Goal: Find specific page/section: Find specific page/section

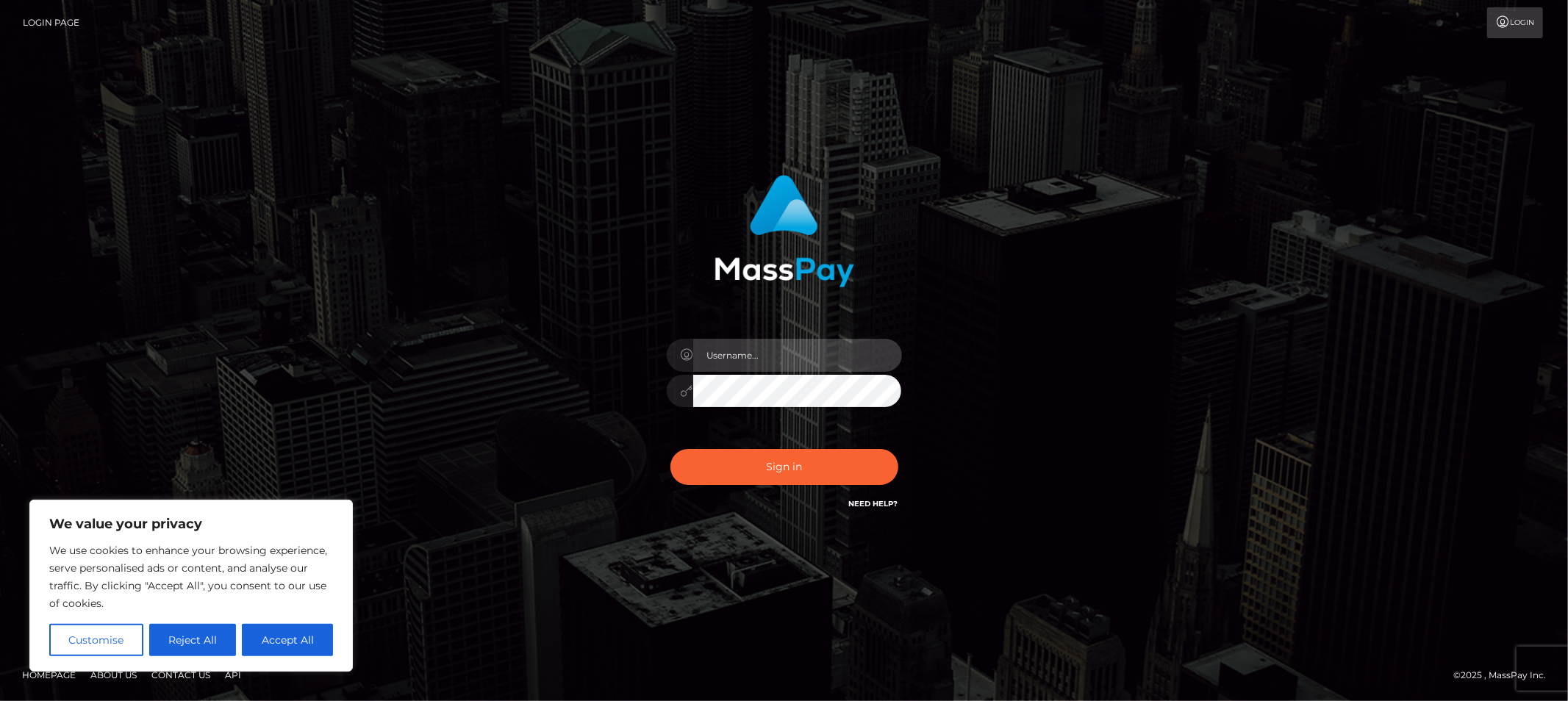
click at [784, 354] on input "text" at bounding box center [797, 355] width 209 height 33
type input "Allyssa"
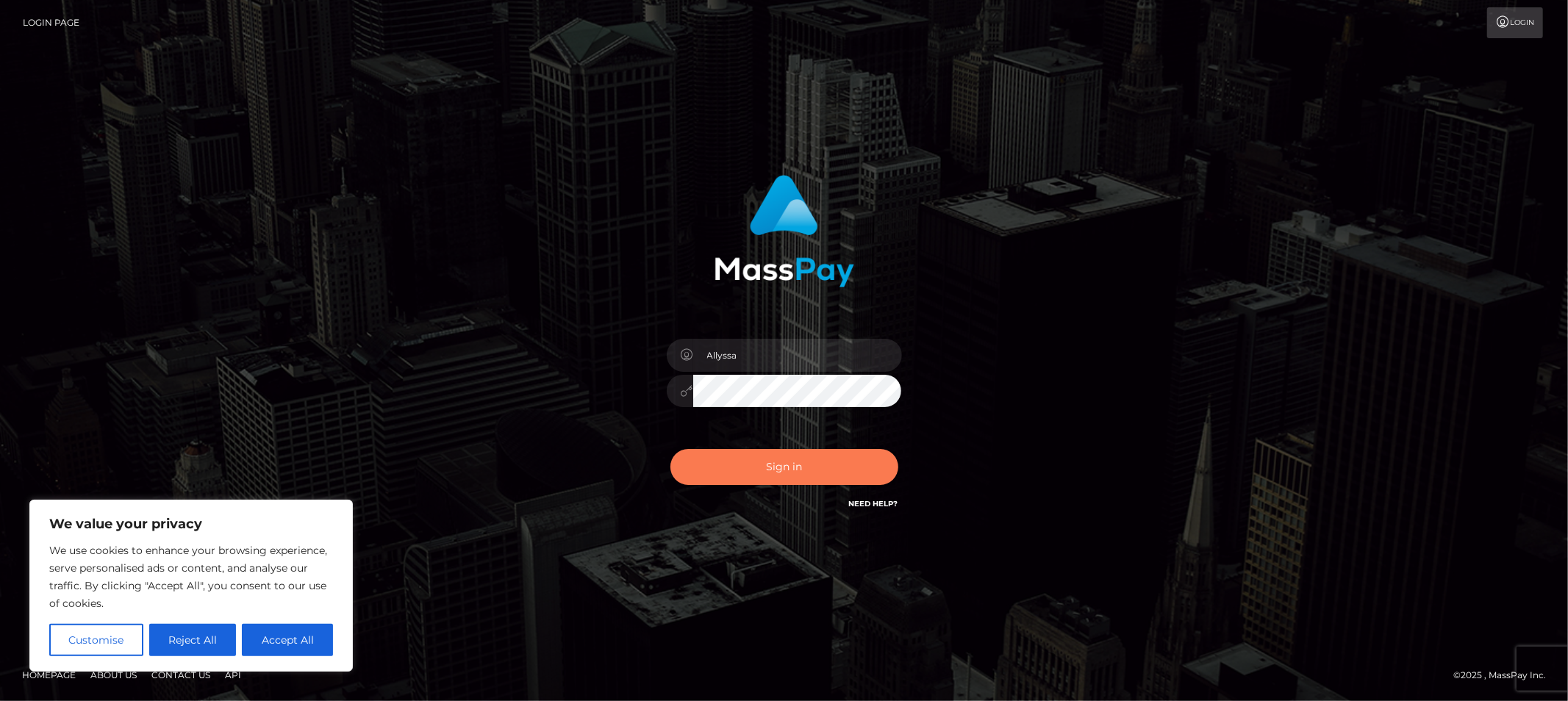
click at [720, 464] on button "Sign in" at bounding box center [784, 467] width 228 height 36
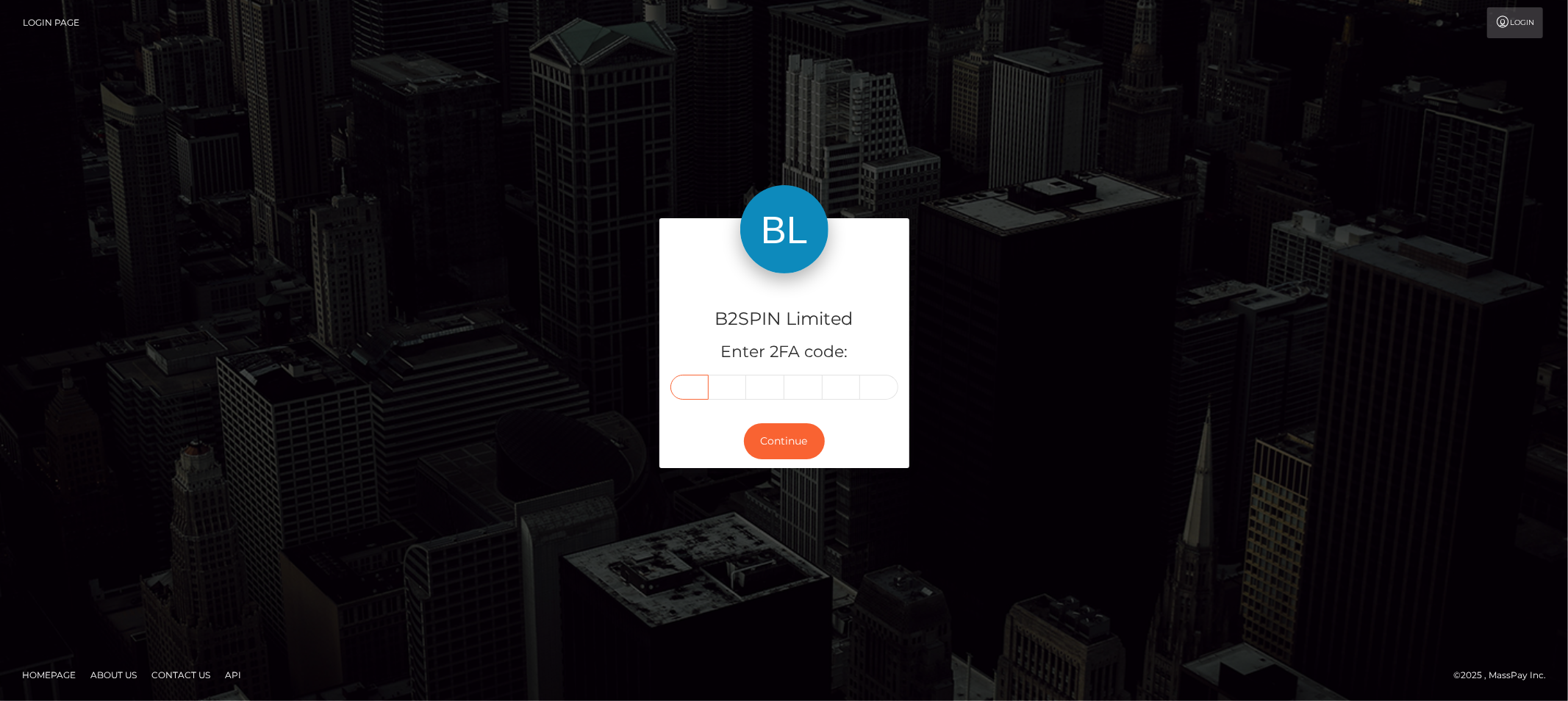
click at [677, 384] on input "text" at bounding box center [689, 387] width 38 height 25
type input "9"
type input "1"
type input "9"
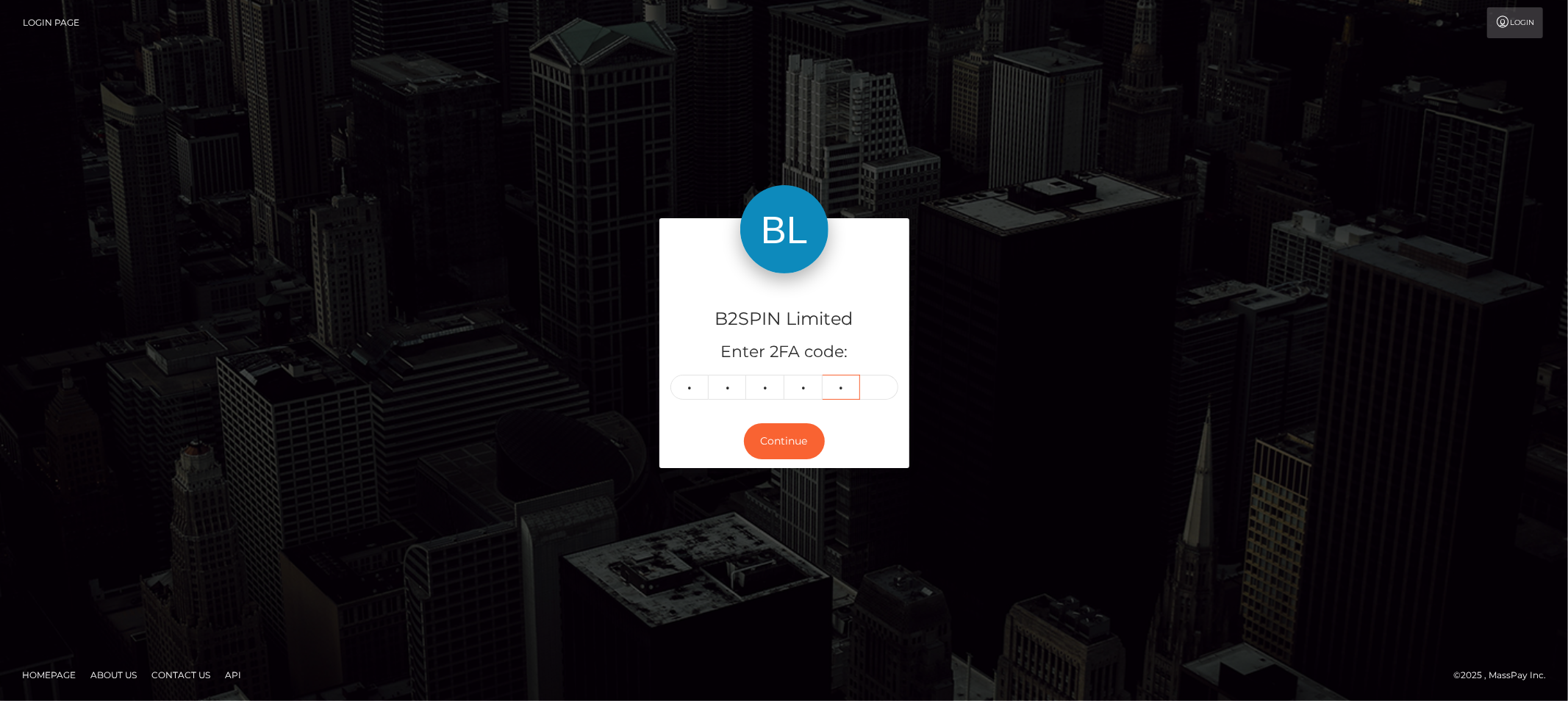
type input "6"
type input "9"
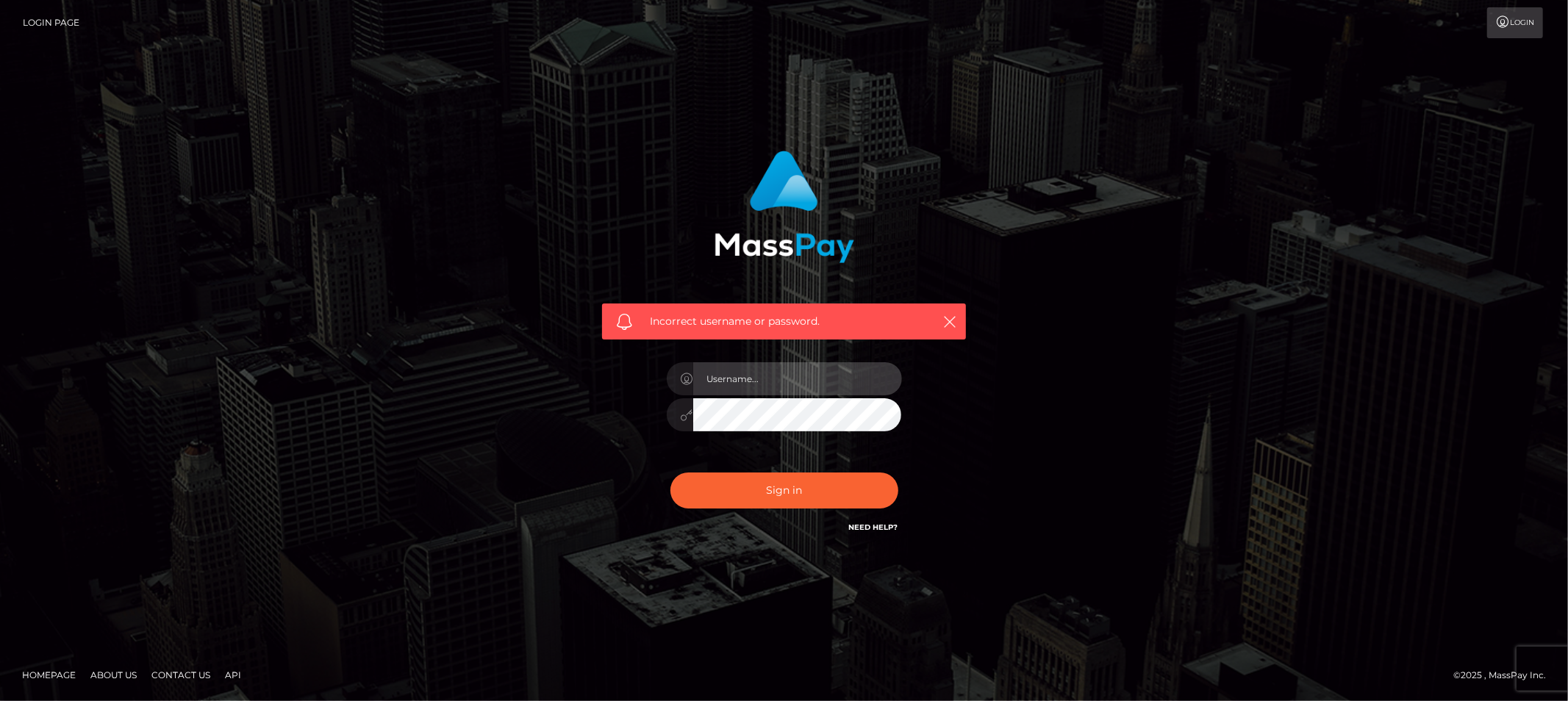
click at [722, 375] on input "text" at bounding box center [797, 379] width 209 height 33
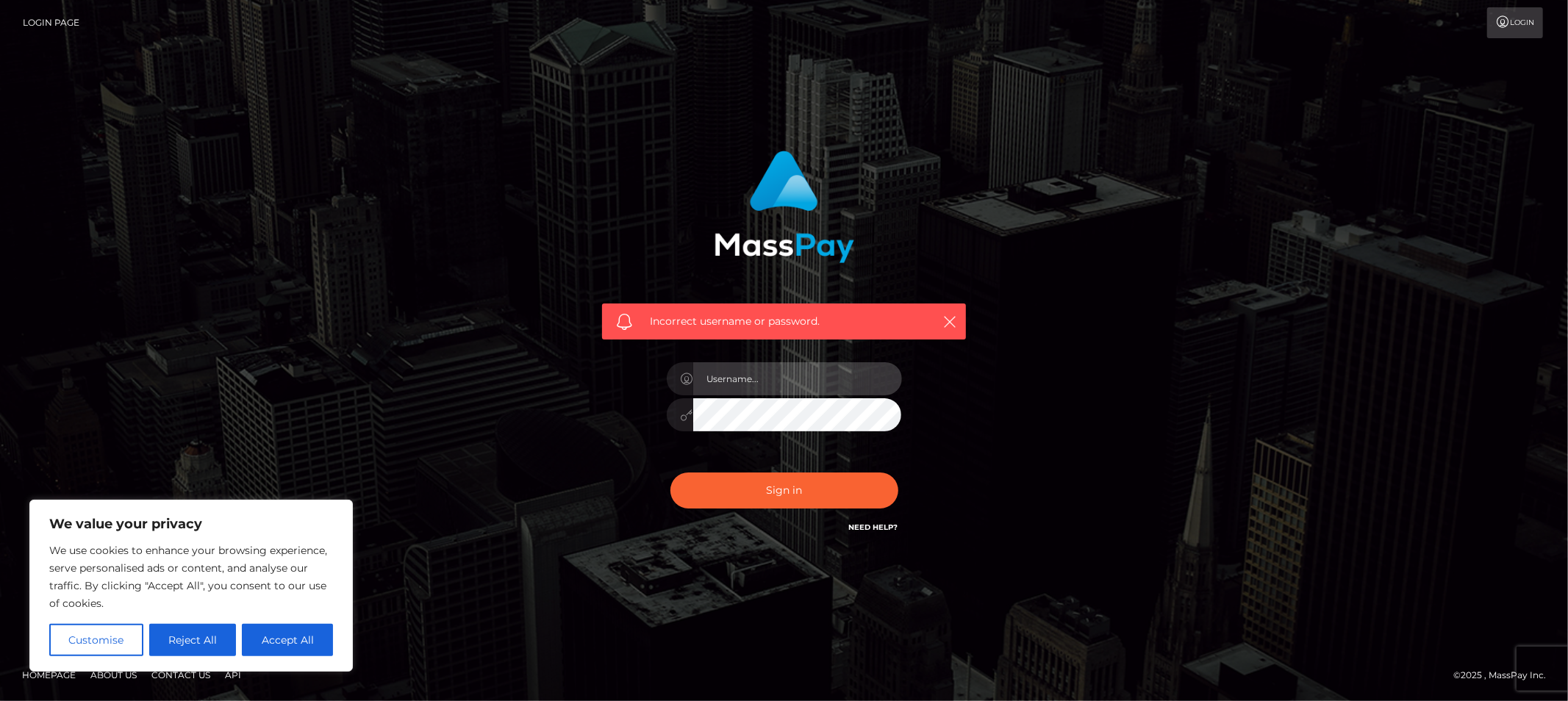
type input "Allyssa"
click at [752, 483] on button "Sign in" at bounding box center [784, 491] width 228 height 36
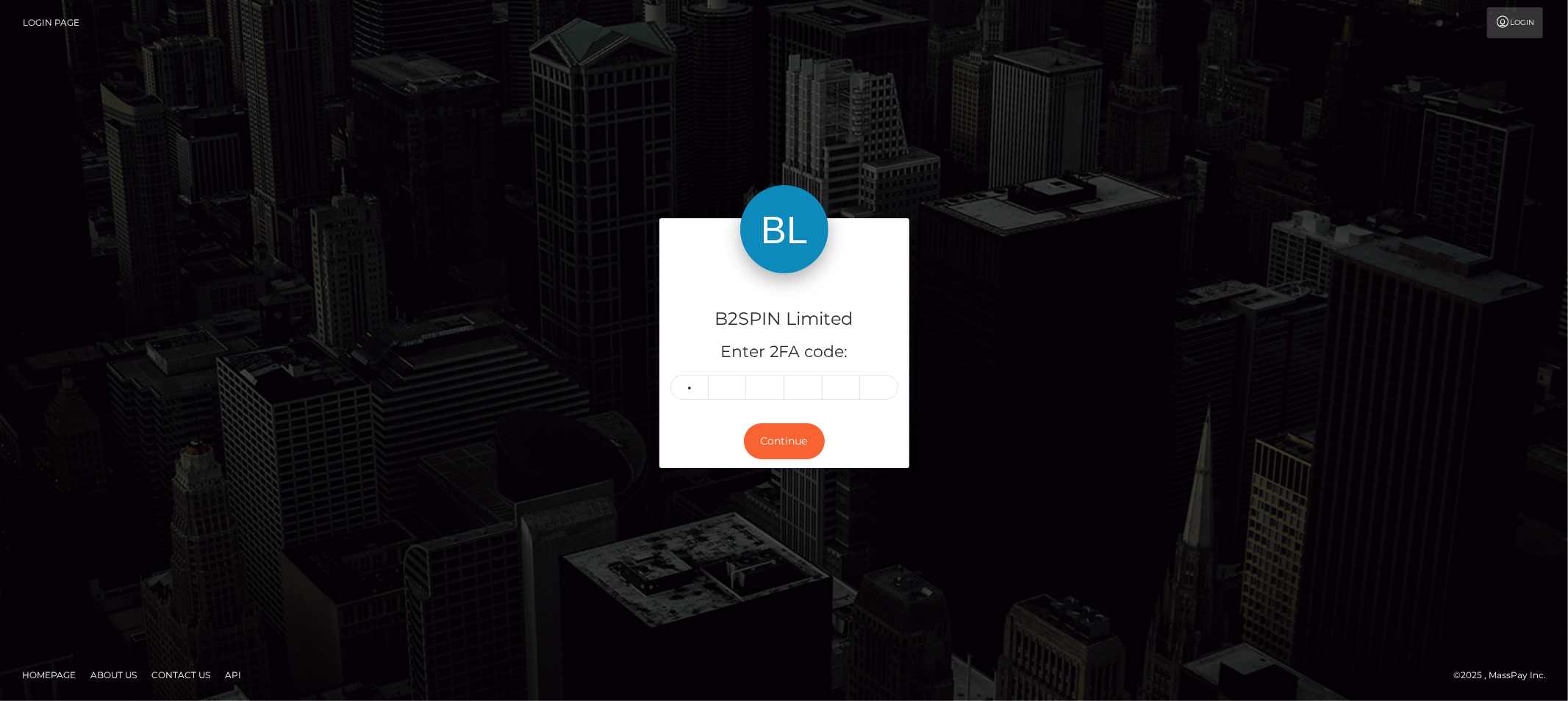
type input "2"
type input "7"
type input "3"
type input "4"
type input "7"
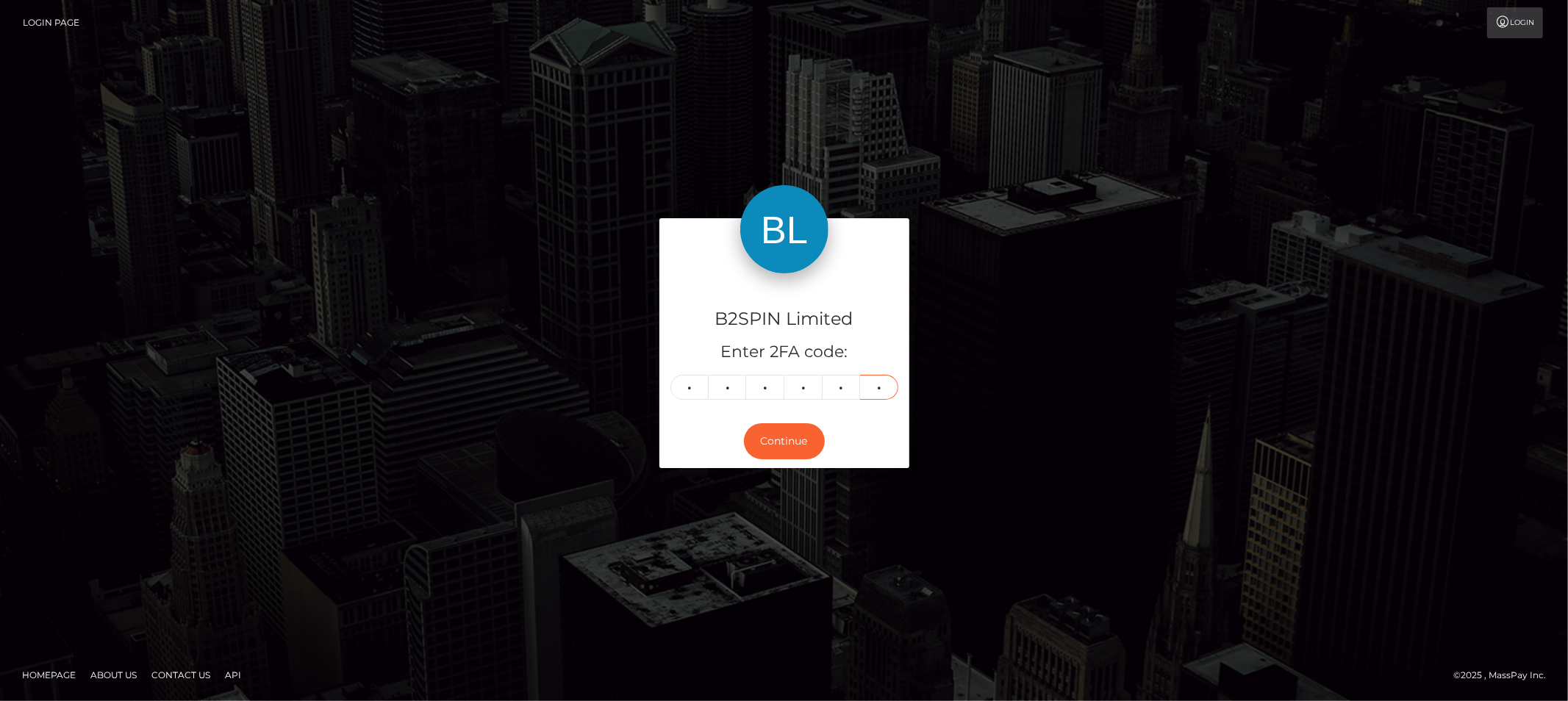
type input "0"
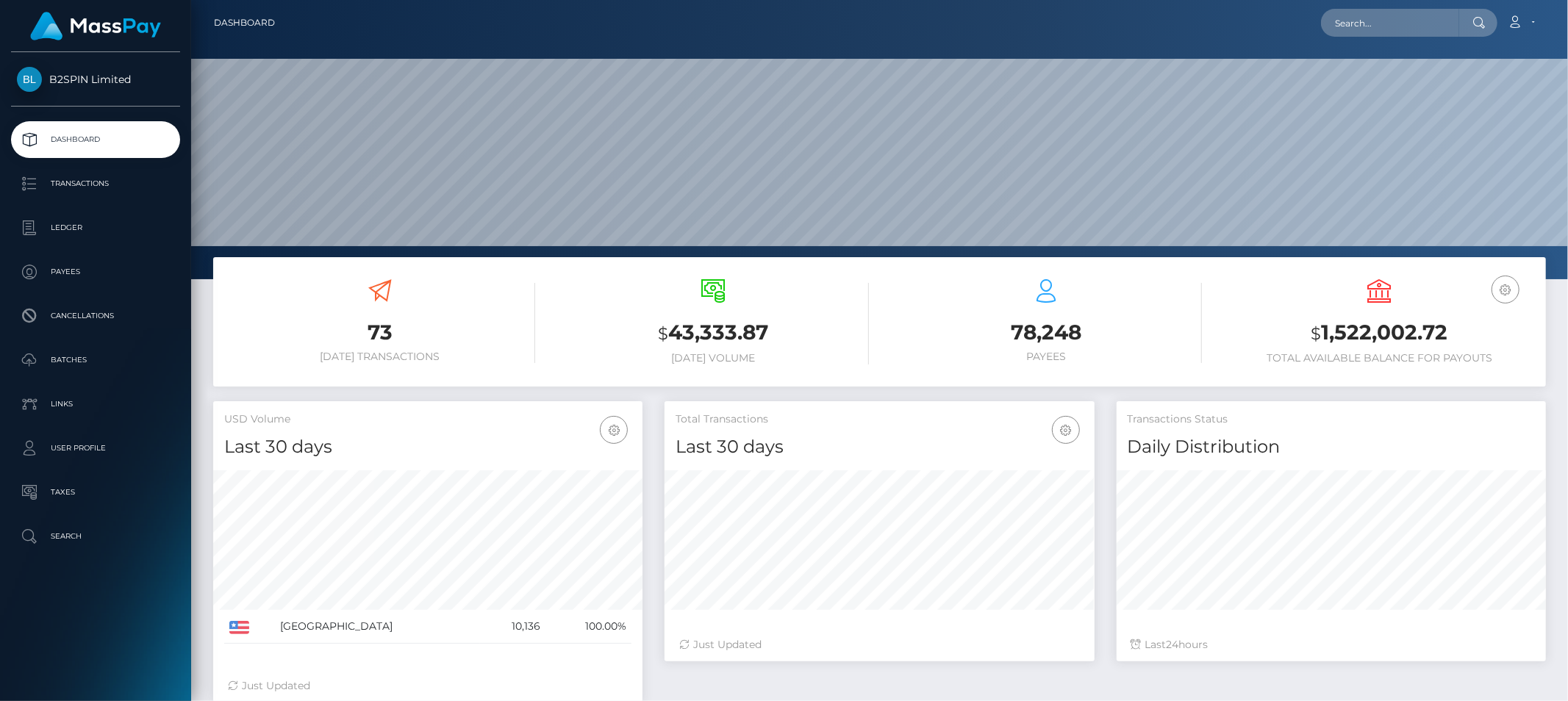
scroll to position [260, 429]
click at [1405, 18] on input "text" at bounding box center [1390, 23] width 138 height 28
paste input "5d5cc6b8-0fc7-41be-88da-8c0a381258b0"
click at [1441, 31] on input "5d5cc6b8-0fc7-41be-88da-8c0a381258b0" at bounding box center [1390, 23] width 138 height 28
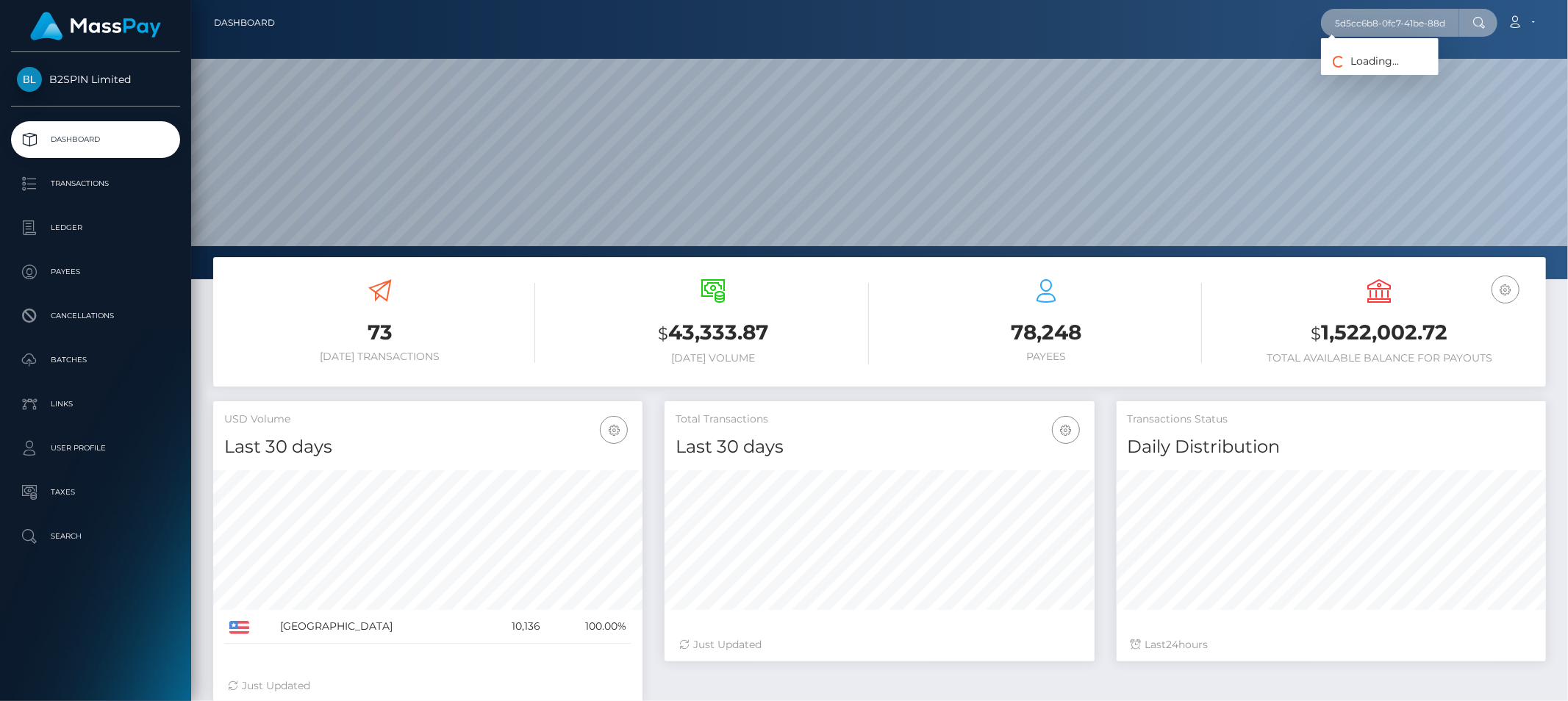
click at [1441, 31] on input "5d5cc6b8-0fc7-41be-88da-8c0a381258b0" at bounding box center [1390, 23] width 138 height 28
paste input "3354435"
click at [1390, 27] on input "3354435" at bounding box center [1390, 23] width 138 height 28
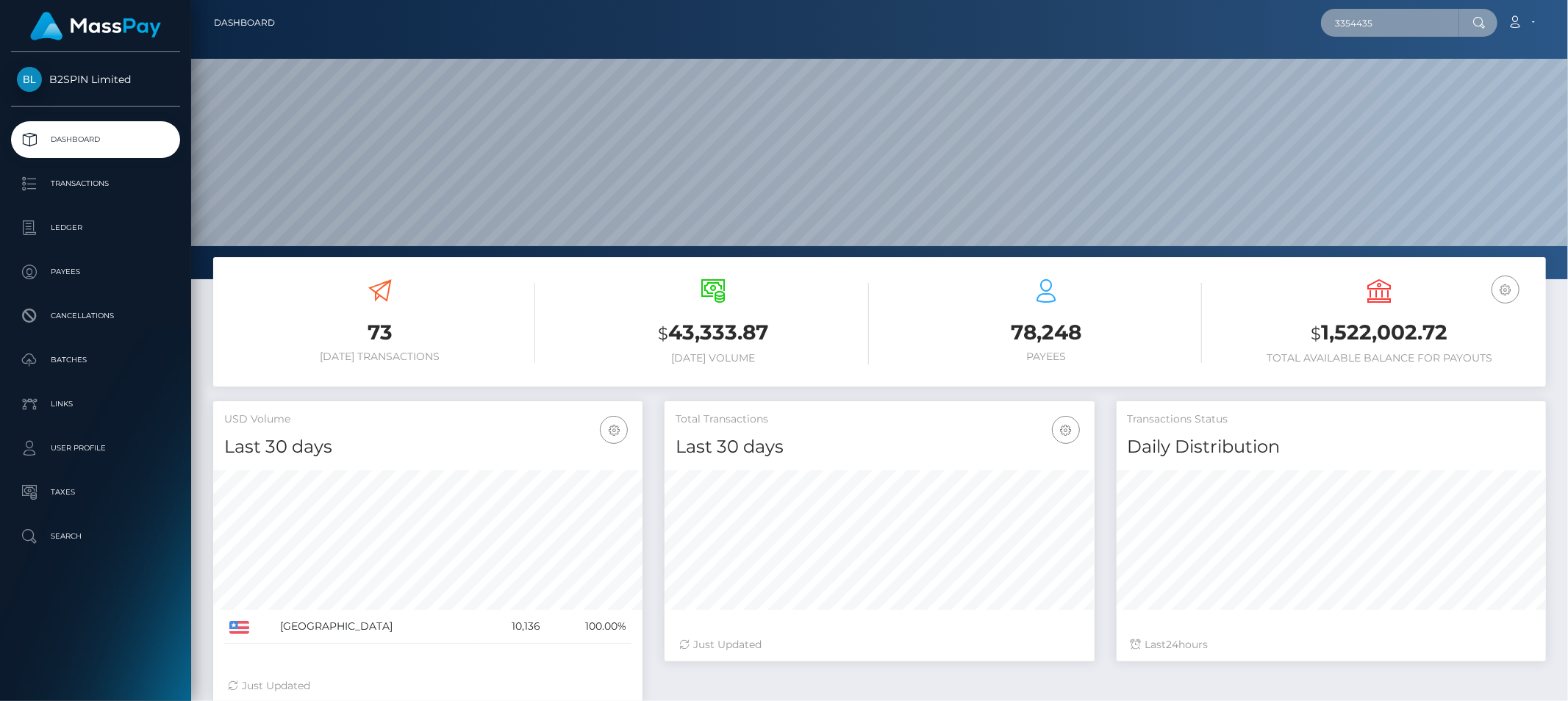
paste input "1244467273"
type input "1244467273"
click at [1382, 70] on link "[PERSON_NAME]" at bounding box center [1380, 76] width 117 height 27
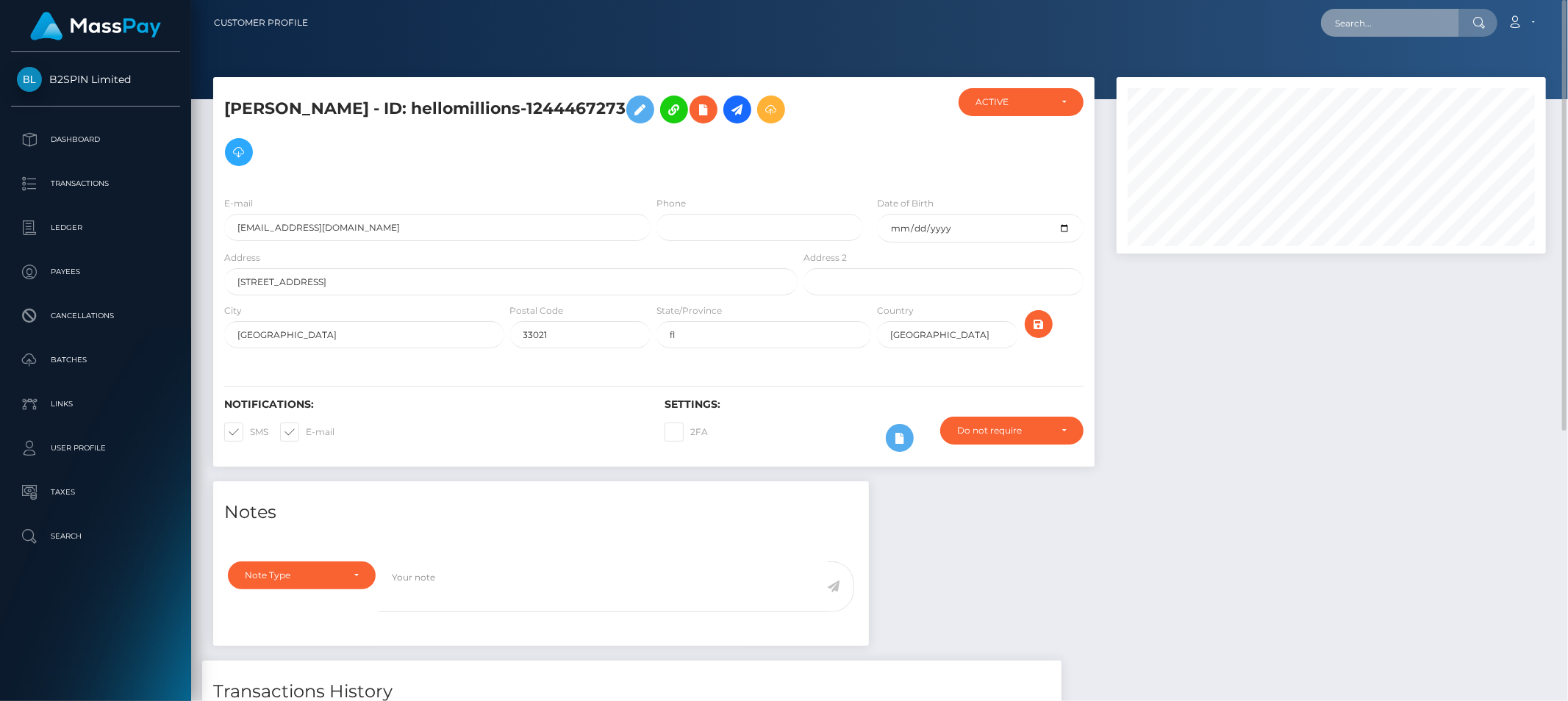
click at [1405, 22] on input "text" at bounding box center [1390, 23] width 138 height 28
paste input "drorhertz@gmail.com"
type input "drorhertz@gmail.com"
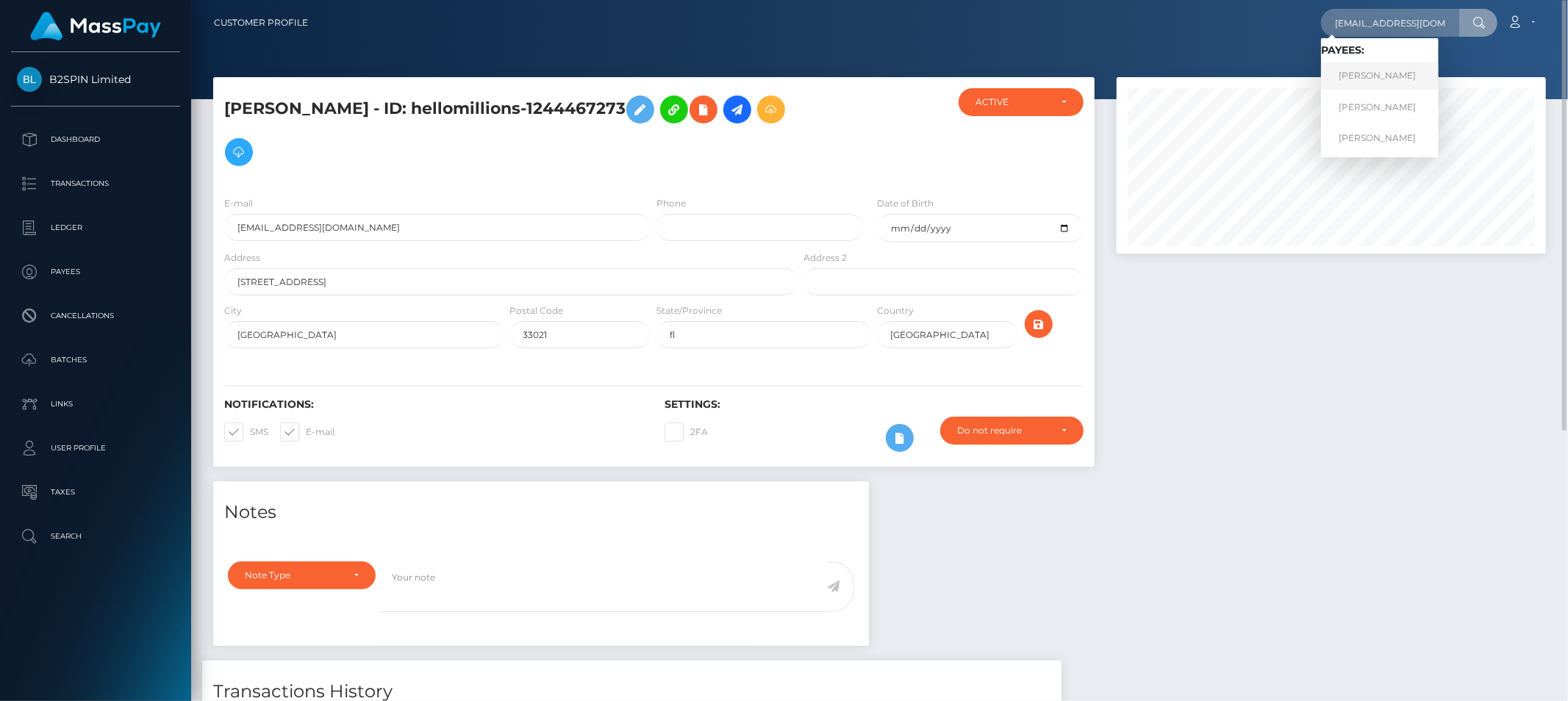
click at [1401, 82] on link "[PERSON_NAME]" at bounding box center [1380, 76] width 117 height 27
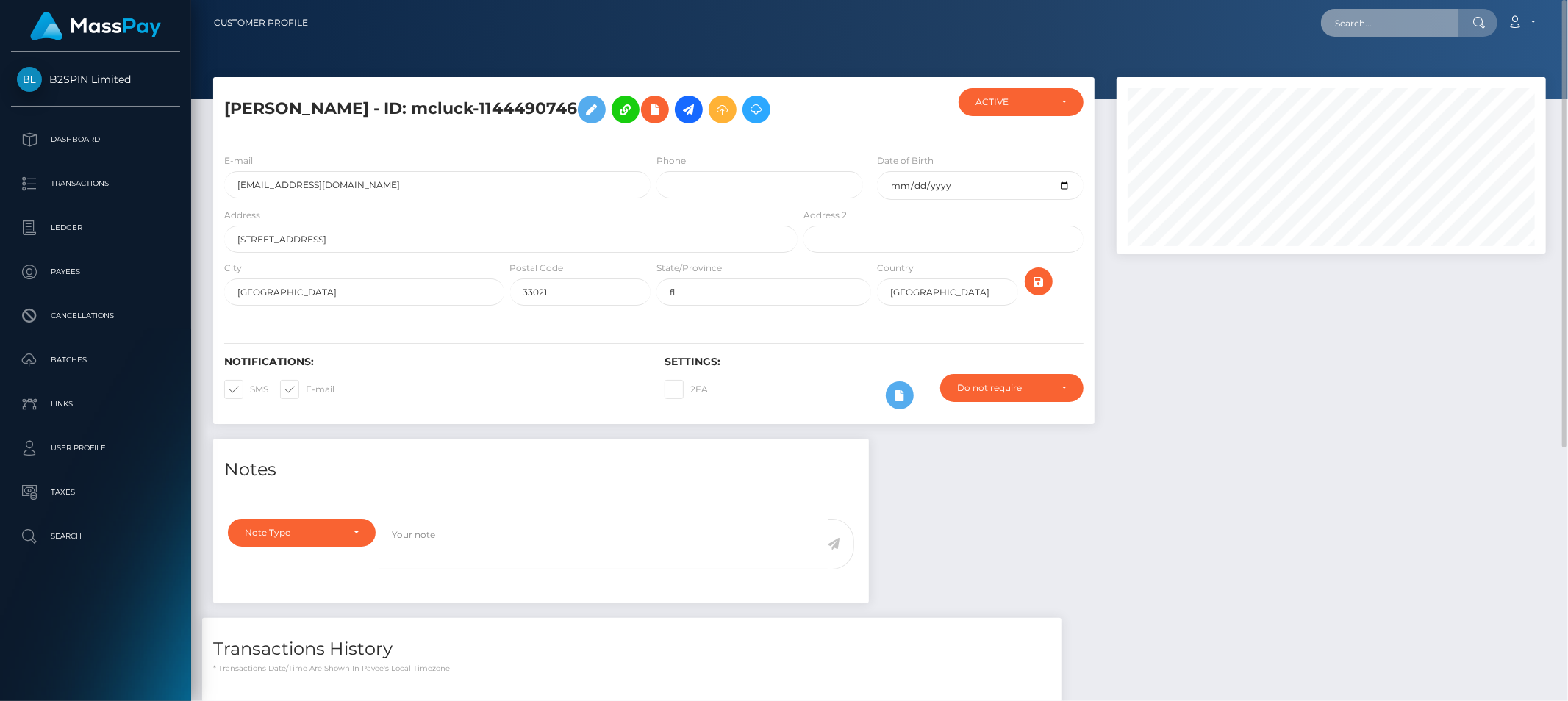
click at [1433, 34] on input "text" at bounding box center [1390, 23] width 138 height 28
paste input "[EMAIL_ADDRESS][DOMAIN_NAME]"
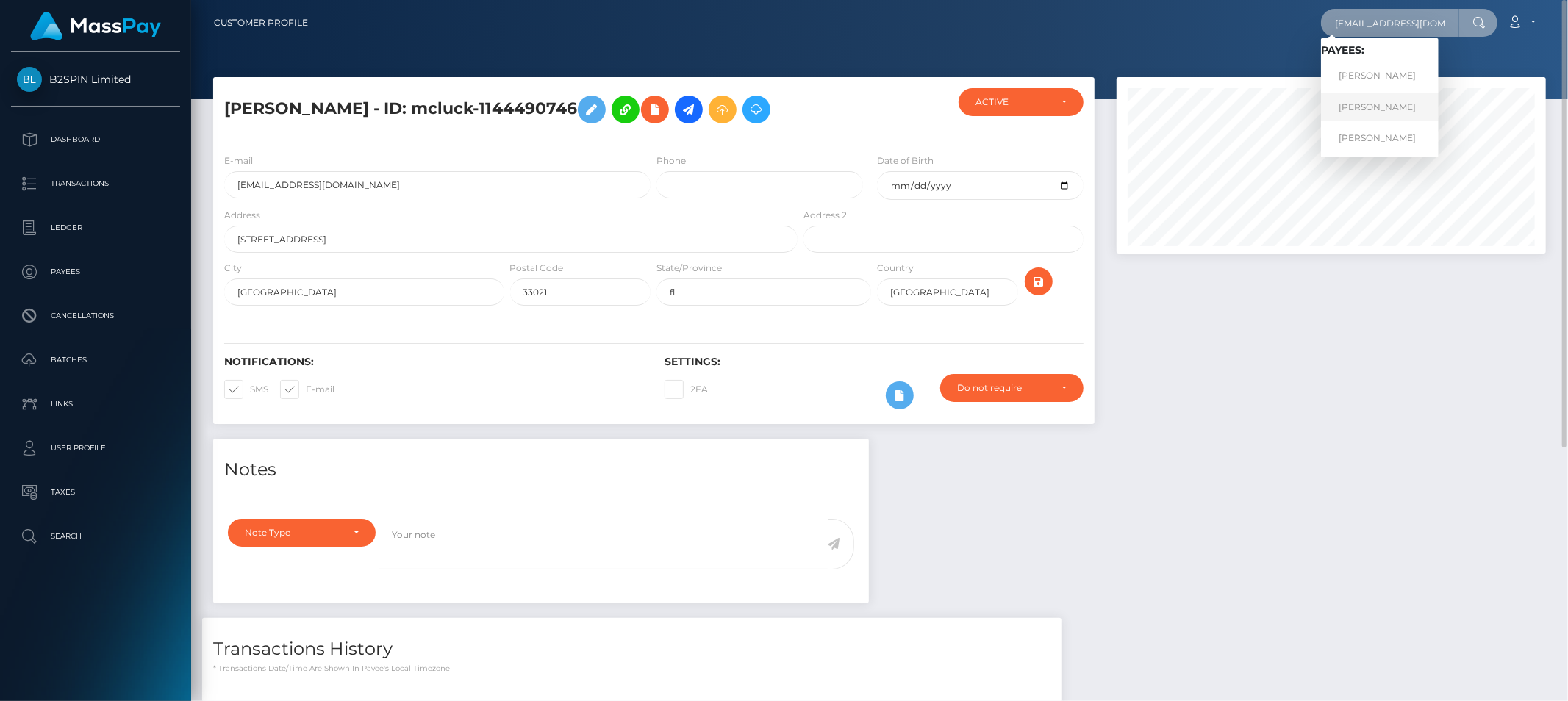
type input "[EMAIL_ADDRESS][DOMAIN_NAME]"
click at [1398, 113] on link "[PERSON_NAME]" at bounding box center [1380, 107] width 117 height 27
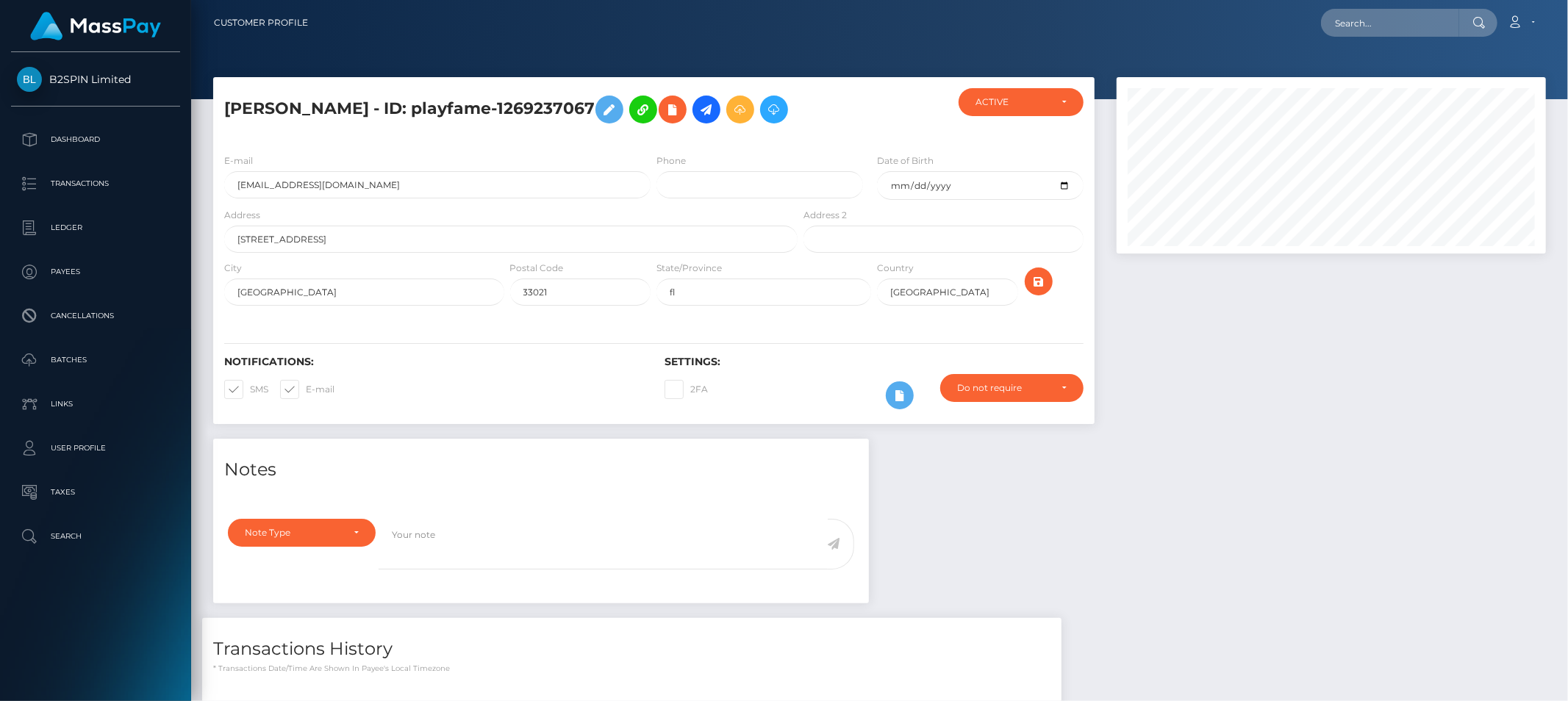
scroll to position [177, 429]
click at [1428, 15] on input "text" at bounding box center [1390, 23] width 138 height 28
paste input "[EMAIL_ADDRESS][DOMAIN_NAME]"
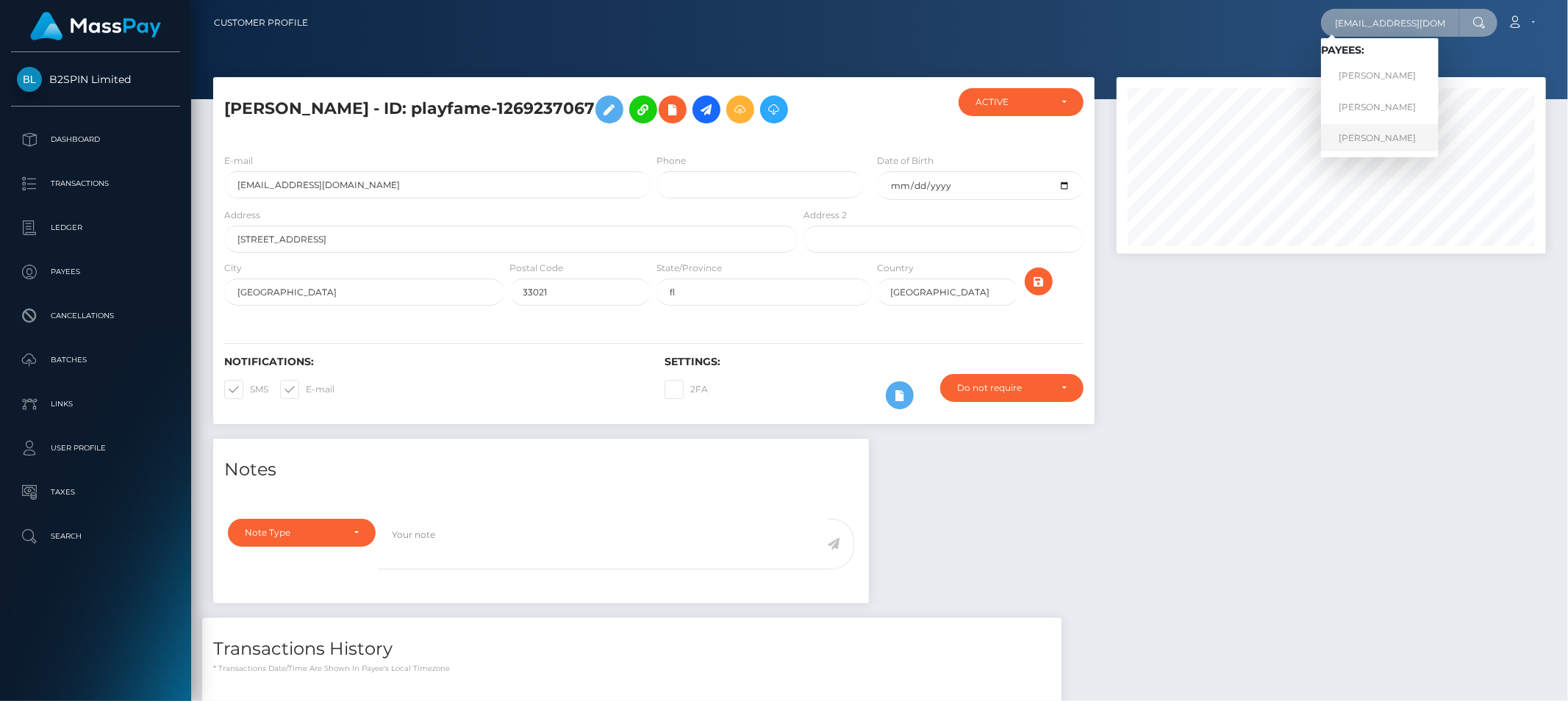
type input "[EMAIL_ADDRESS][DOMAIN_NAME]"
click at [1369, 134] on link "[PERSON_NAME]" at bounding box center [1380, 137] width 117 height 27
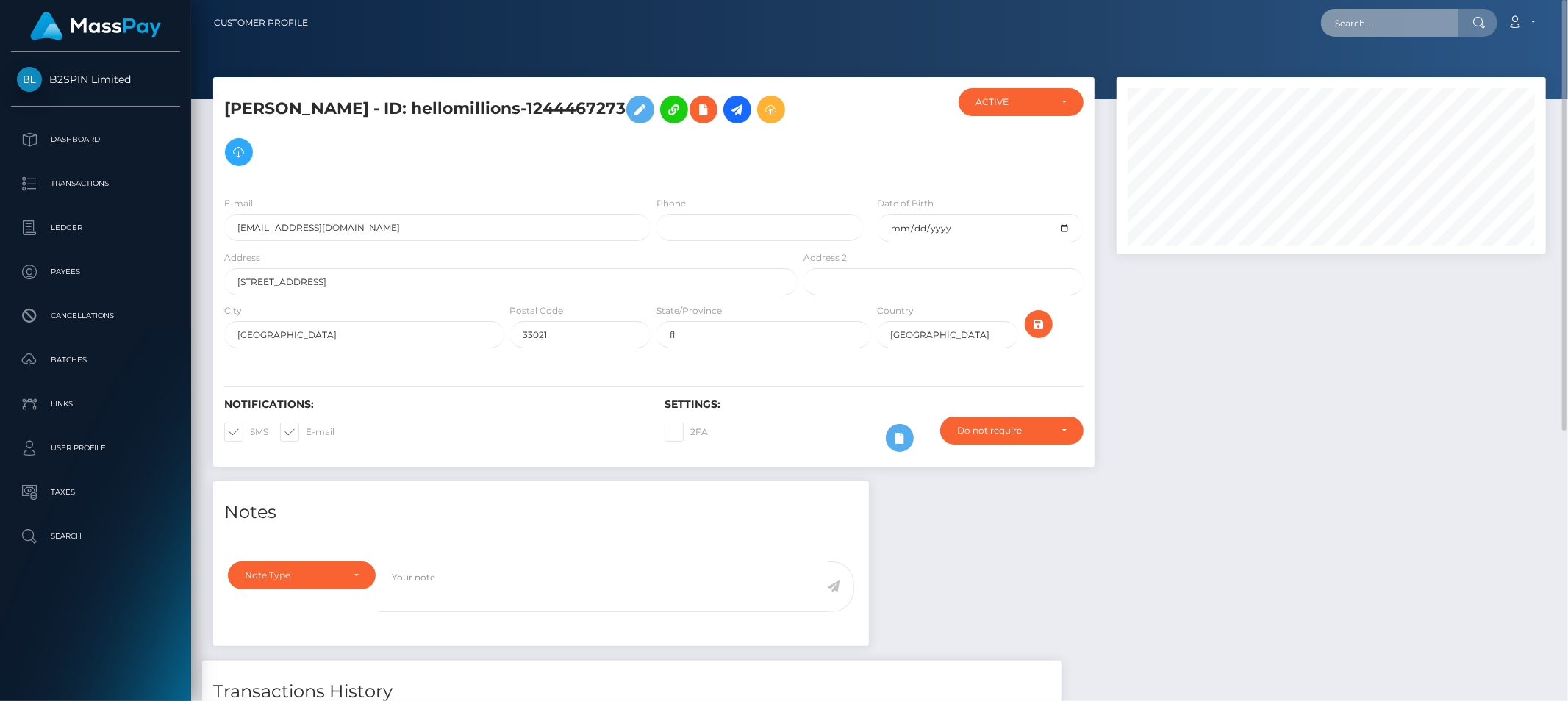
click at [1431, 25] on input "text" at bounding box center [1390, 23] width 138 height 28
paste input "dror hertz"
type input "dror hertz"
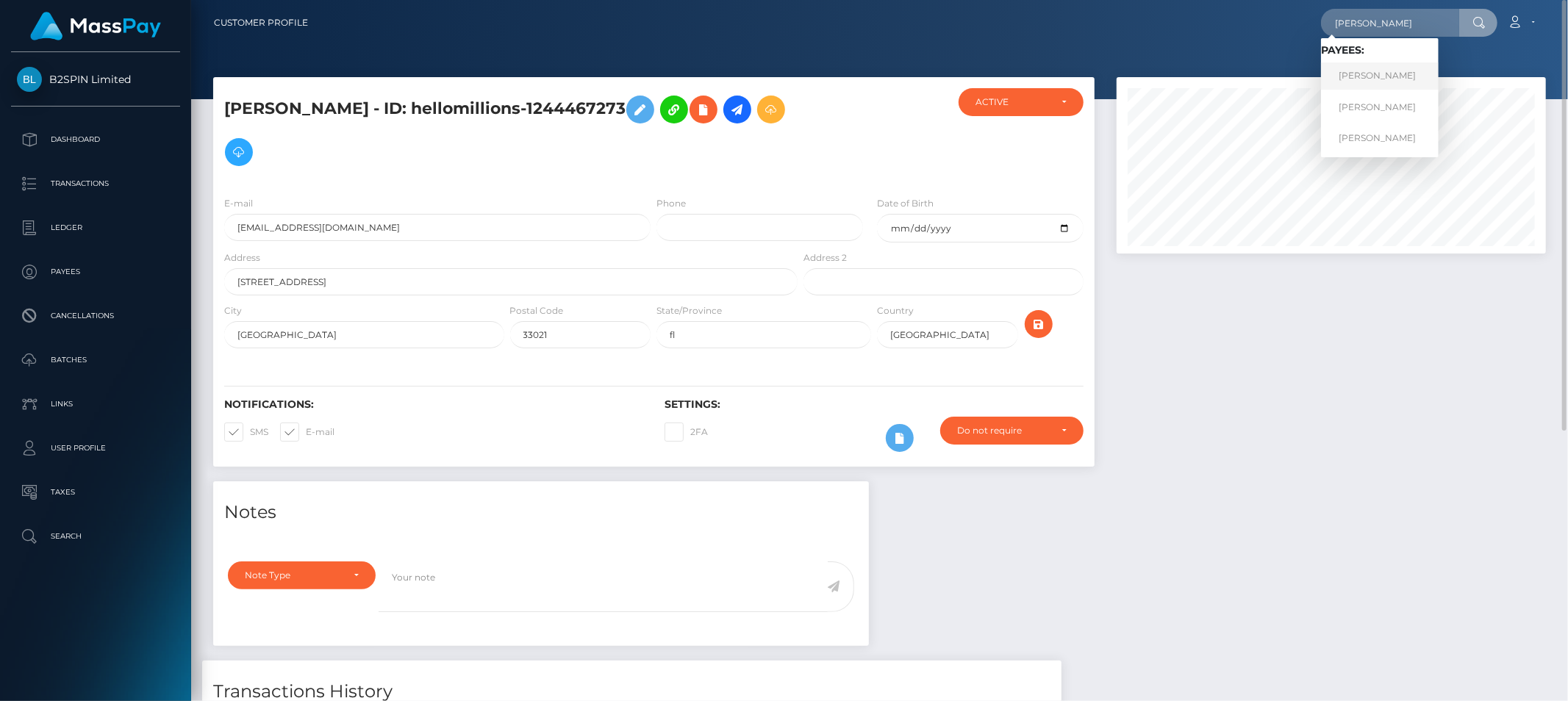
click at [1384, 71] on link "DROR HERTZ" at bounding box center [1380, 76] width 117 height 27
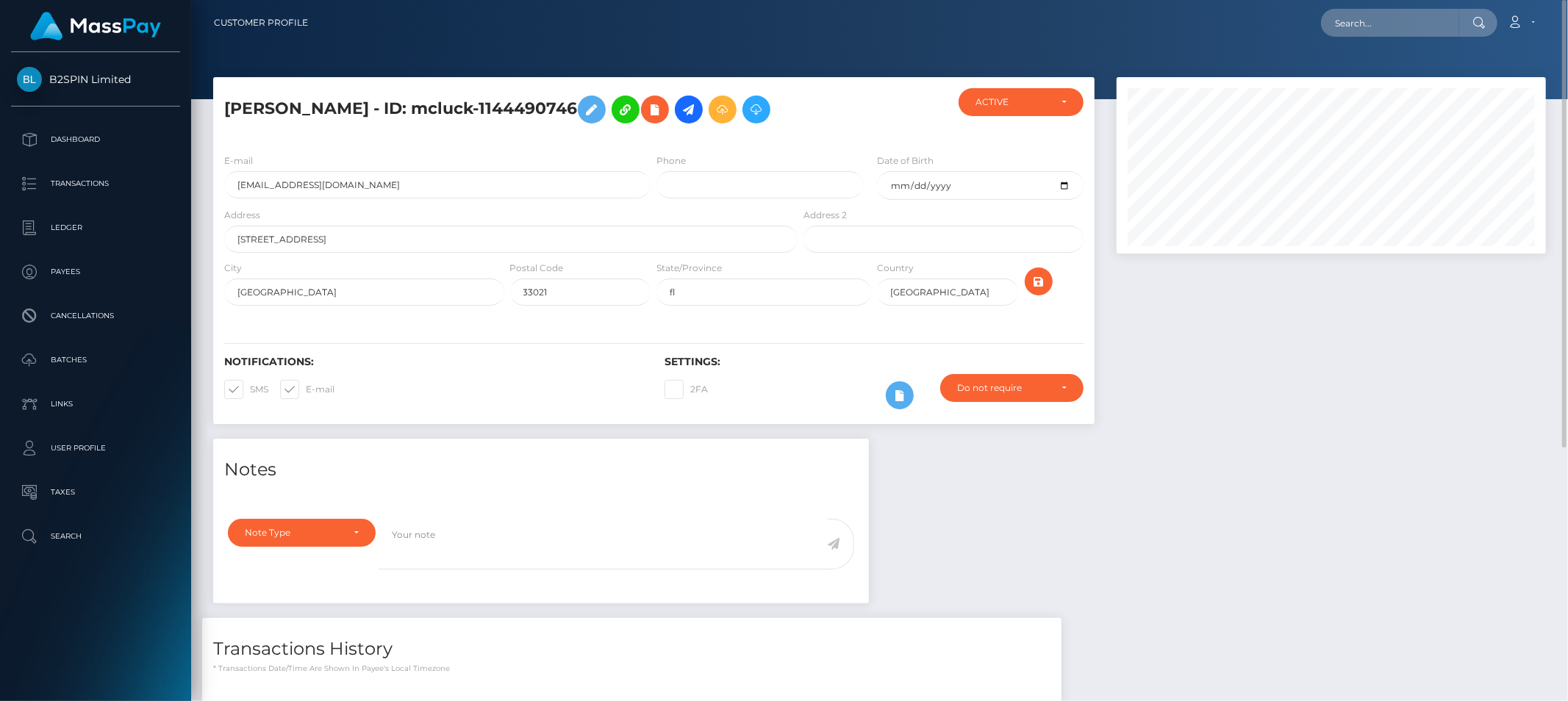
click at [1437, 38] on nav "Customer Profile Loading... Loading... Account" at bounding box center [880, 23] width 1377 height 46
click at [1444, 17] on input "text" at bounding box center [1390, 23] width 138 height 28
paste input "[PERSON_NAME]"
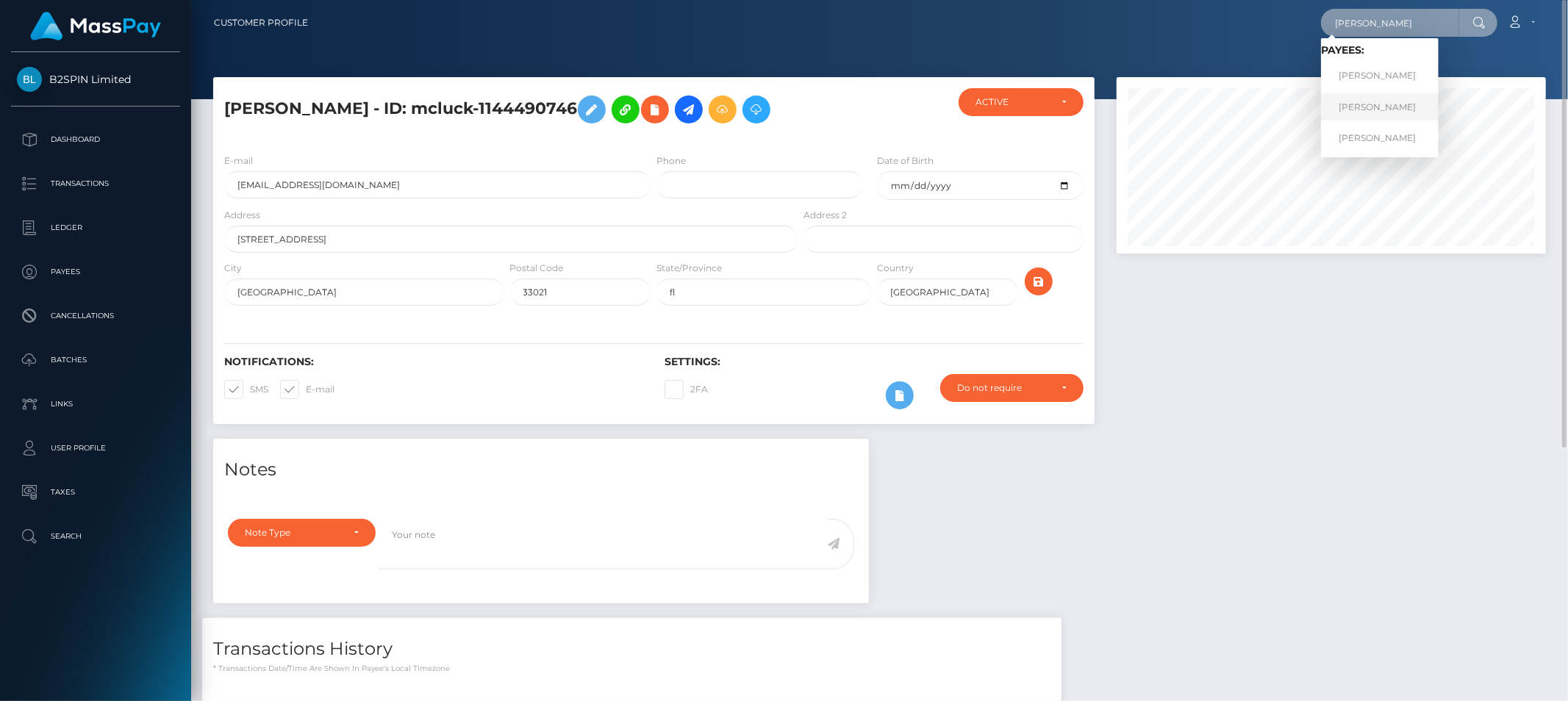
type input "dror hertz"
click at [1375, 110] on link "[PERSON_NAME]" at bounding box center [1380, 107] width 117 height 27
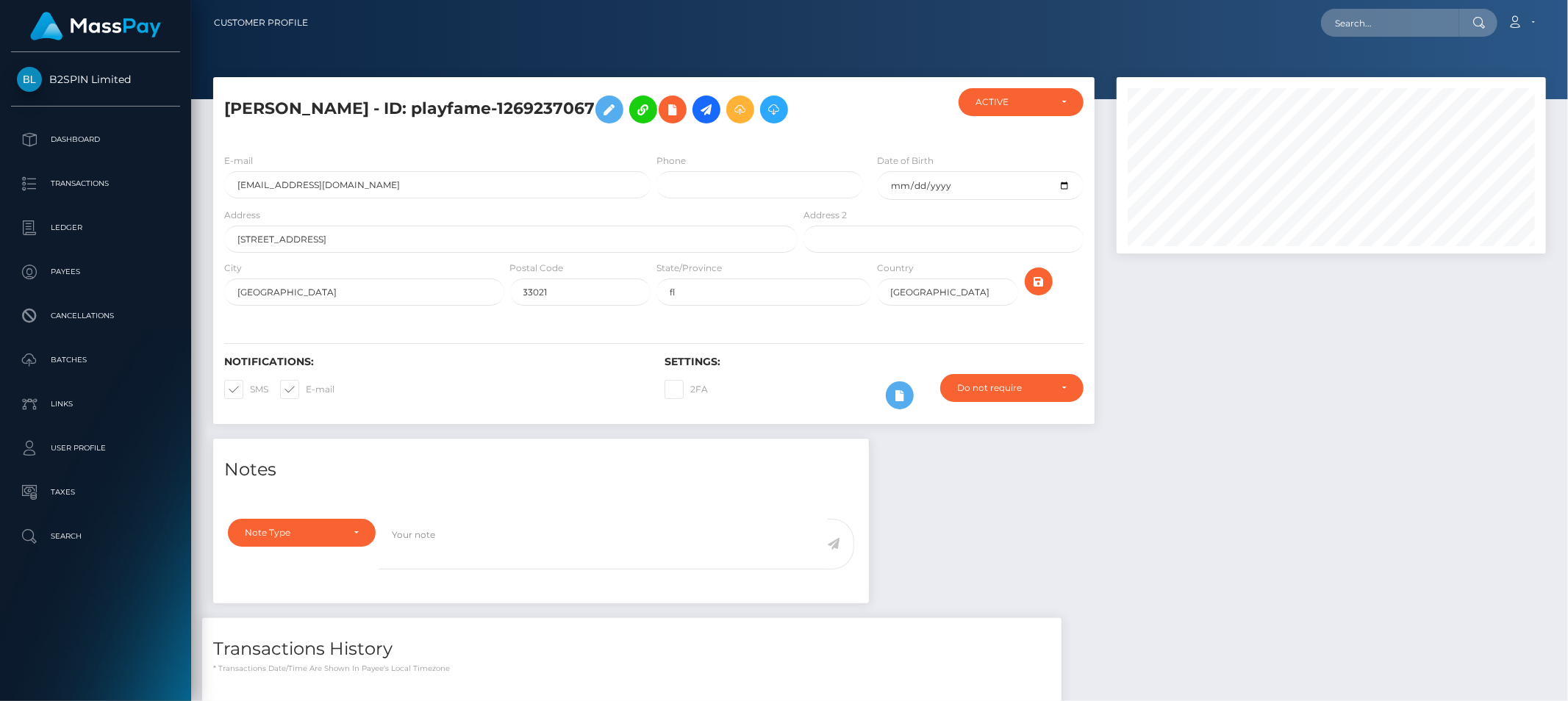
scroll to position [177, 429]
click at [1435, 24] on input "text" at bounding box center [1390, 23] width 138 height 28
paste input "dror hertz"
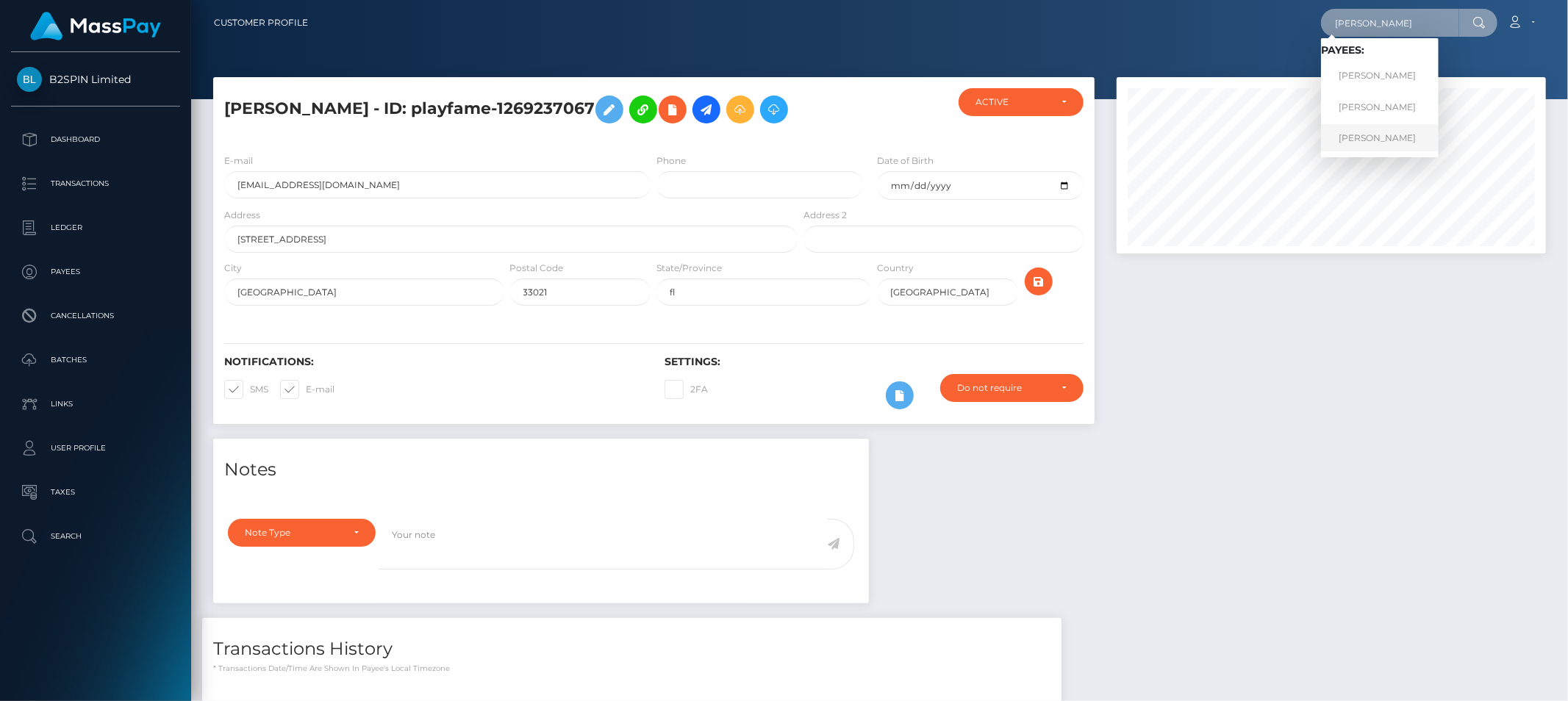
type input "dror hertz"
click at [1361, 135] on link "DROR HERTZ" at bounding box center [1380, 137] width 117 height 27
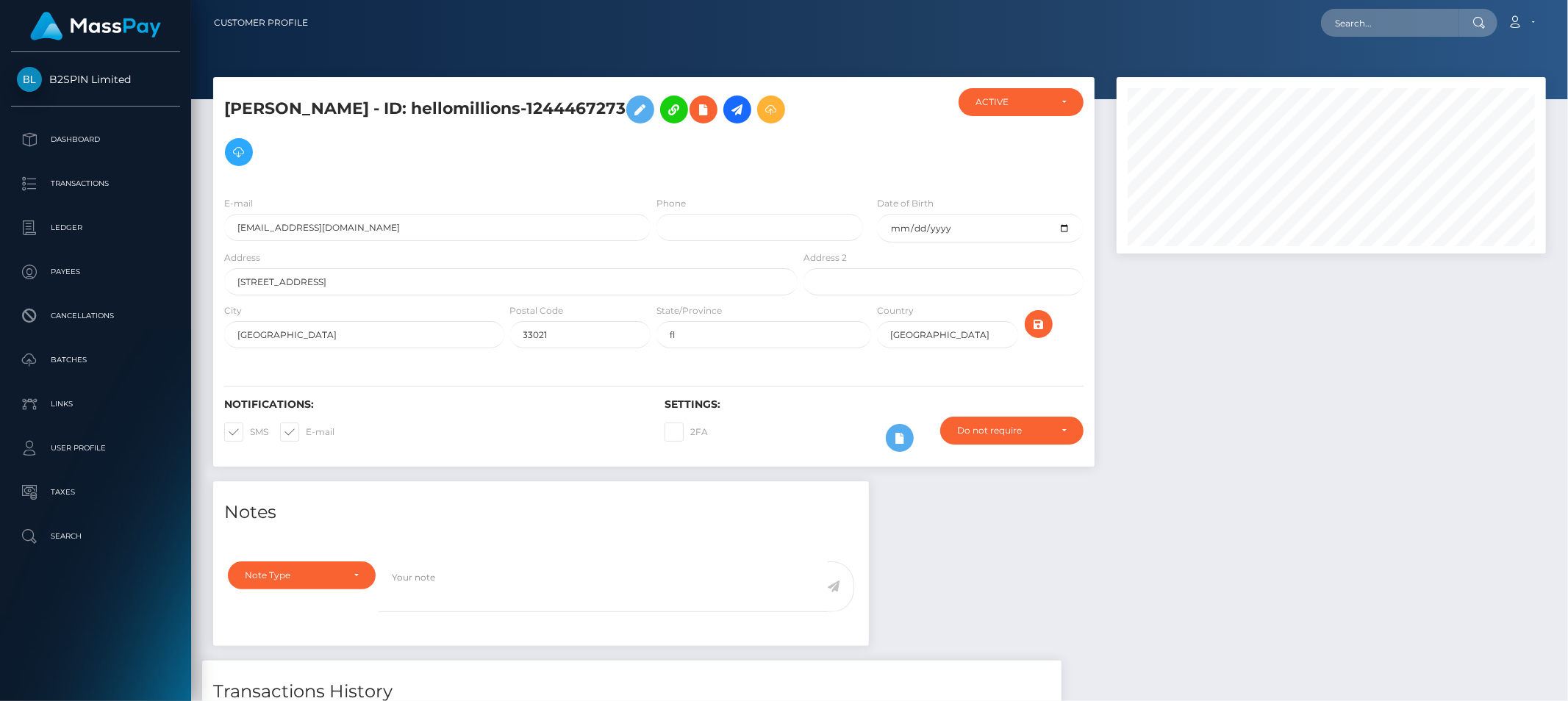
scroll to position [177, 429]
